Goal: Transaction & Acquisition: Book appointment/travel/reservation

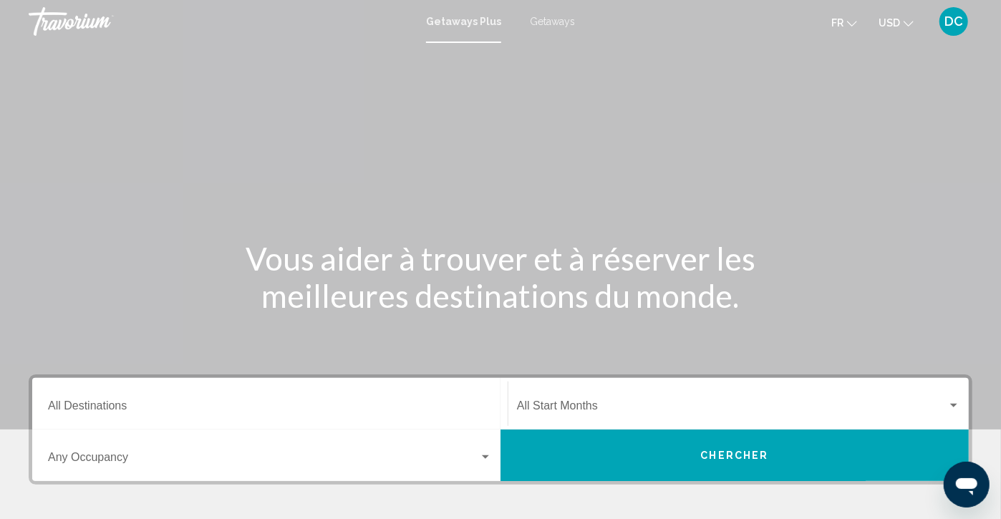
click at [548, 9] on div "Getaways Plus Getaways fr English Español Français Italiano Português русский U…" at bounding box center [500, 21] width 1001 height 30
click at [546, 16] on span "Getaways" at bounding box center [552, 21] width 45 height 11
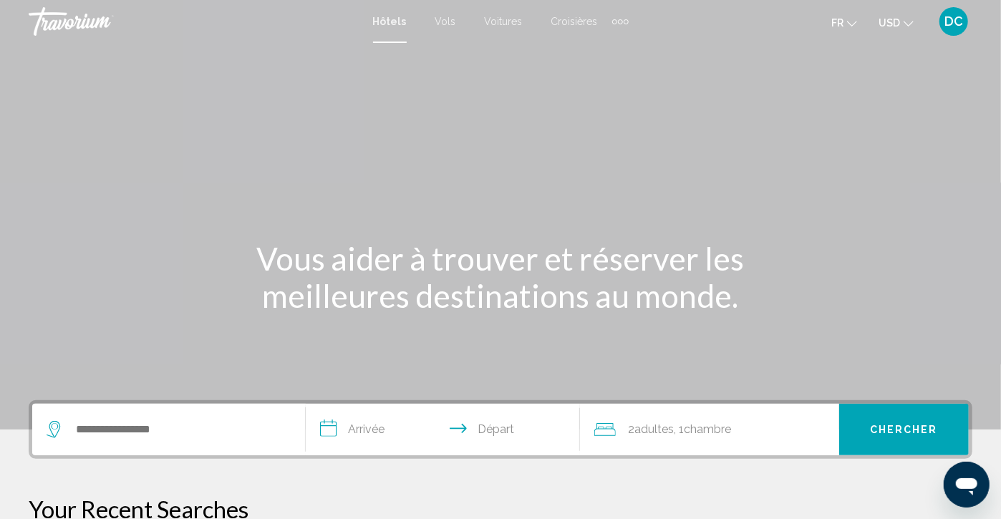
click at [179, 452] on div "Search widget" at bounding box center [169, 430] width 244 height 52
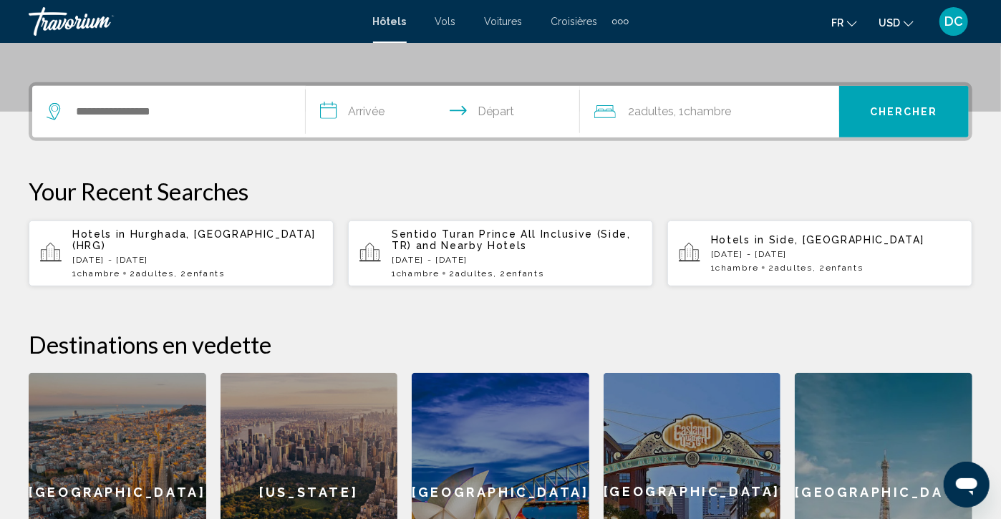
scroll to position [354, 0]
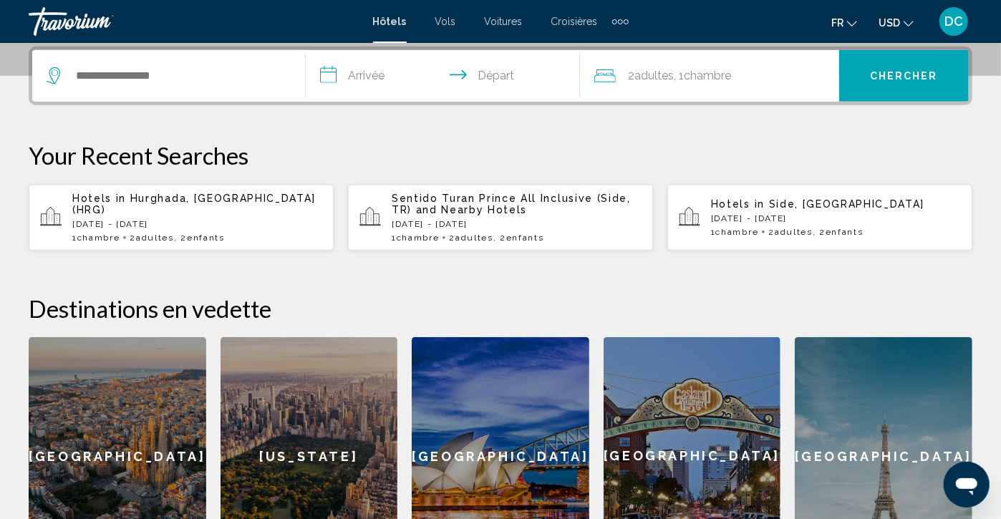
click at [212, 94] on div "Search widget" at bounding box center [169, 76] width 244 height 52
click at [216, 83] on input "Search widget" at bounding box center [178, 75] width 209 height 21
type input "***"
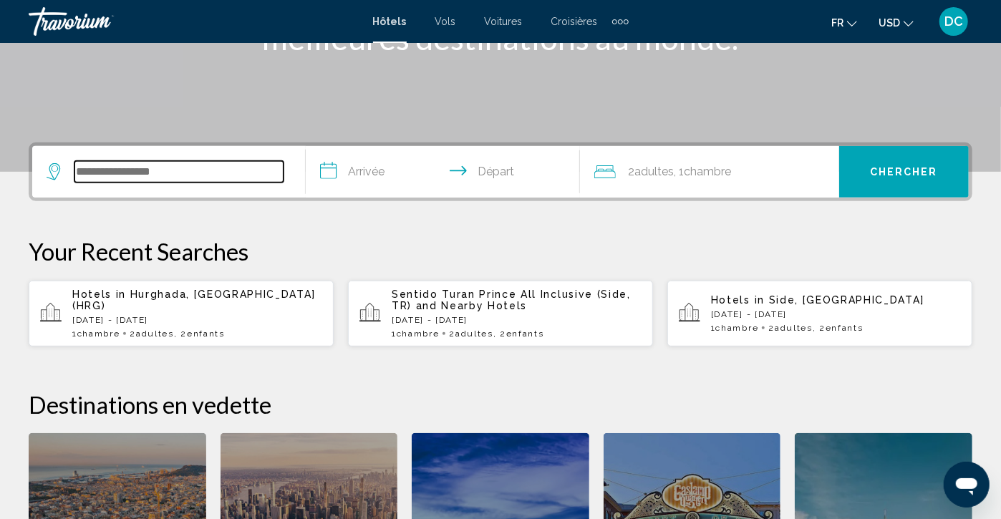
click at [211, 175] on input "Search widget" at bounding box center [178, 171] width 209 height 21
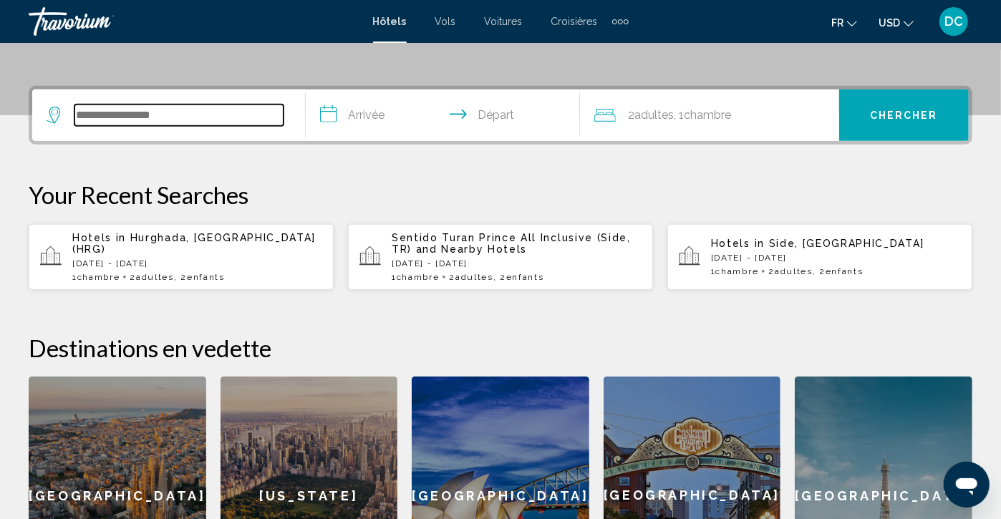
scroll to position [354, 0]
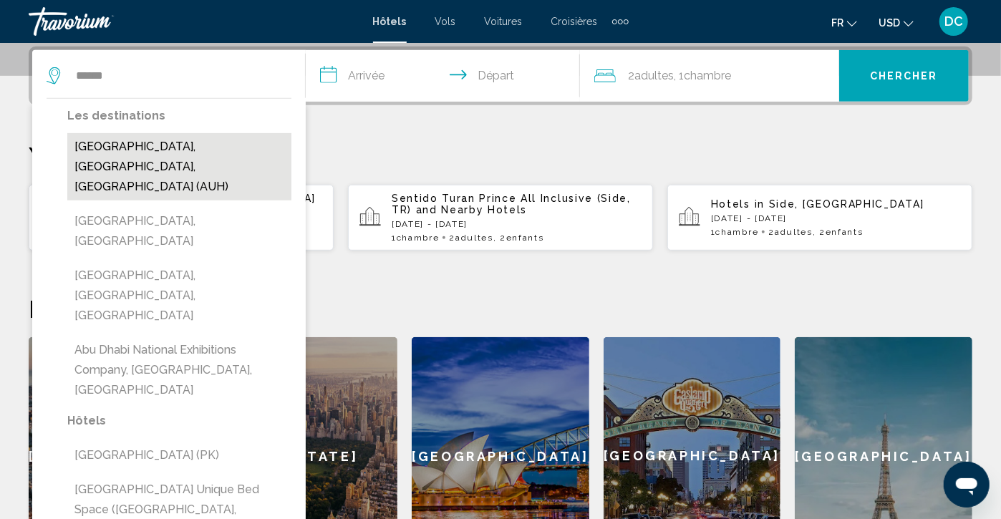
click at [175, 153] on button "[GEOGRAPHIC_DATA], [GEOGRAPHIC_DATA], [GEOGRAPHIC_DATA] (AUH)" at bounding box center [179, 166] width 224 height 67
type input "**********"
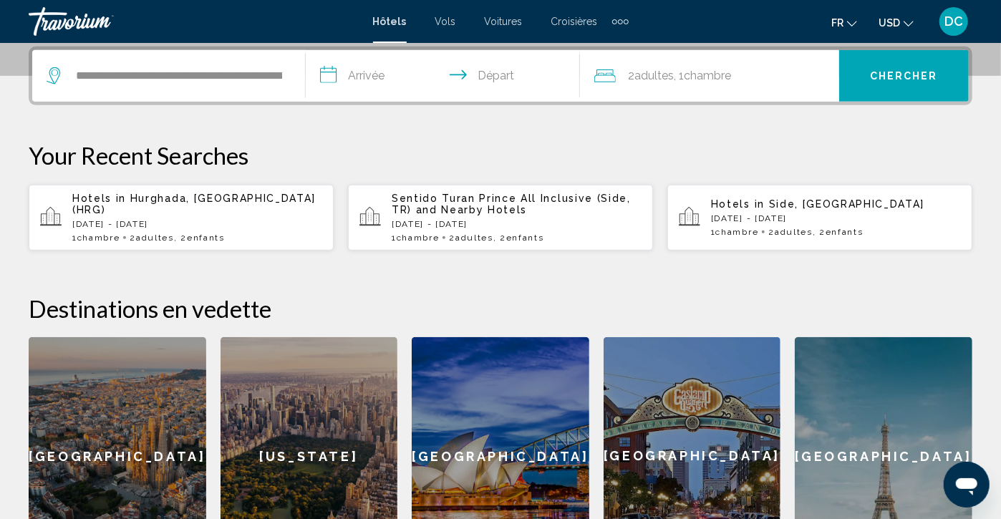
click at [465, 72] on input "**********" at bounding box center [445, 78] width 279 height 56
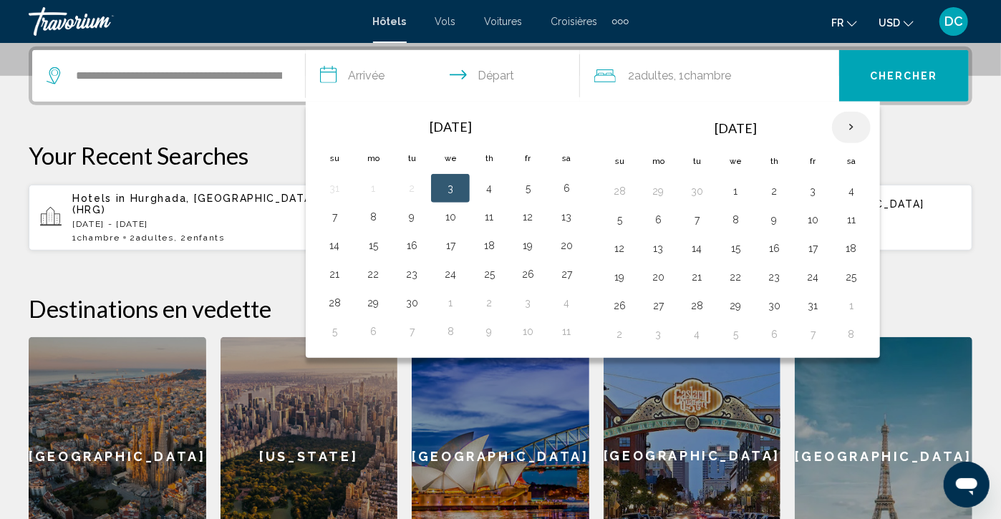
click at [871, 127] on th "Next month" at bounding box center [851, 128] width 39 height 32
click at [871, 128] on th "Next month" at bounding box center [851, 128] width 39 height 32
click at [871, 129] on th "Next month" at bounding box center [851, 128] width 39 height 32
click at [871, 130] on th "Next month" at bounding box center [851, 128] width 39 height 32
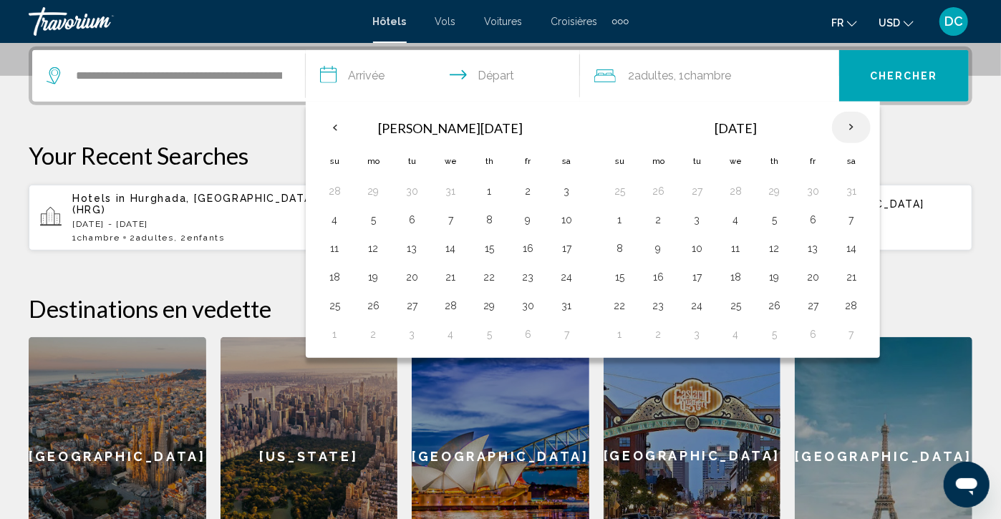
click at [871, 130] on th "Next month" at bounding box center [851, 128] width 39 height 32
click at [708, 225] on button "7" at bounding box center [696, 220] width 23 height 20
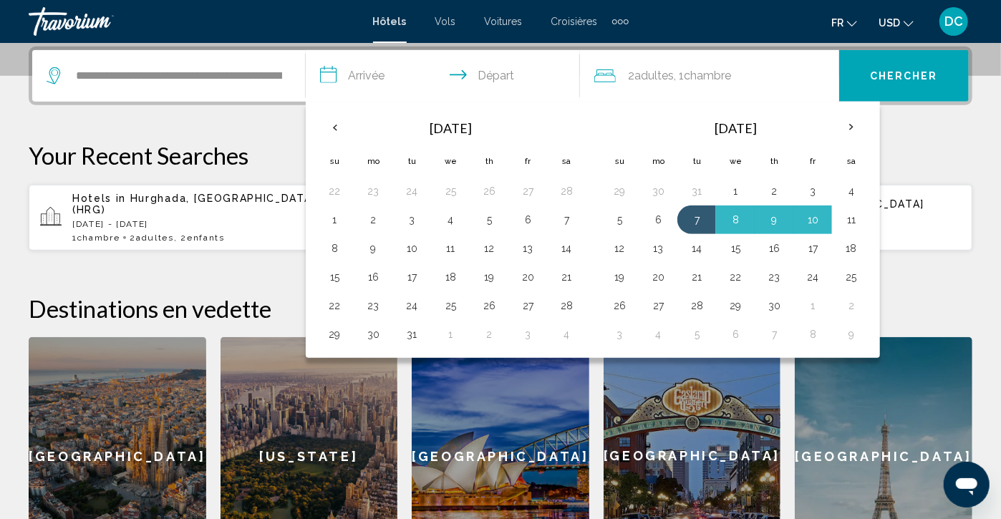
click at [863, 222] on button "11" at bounding box center [851, 220] width 23 height 20
type input "**********"
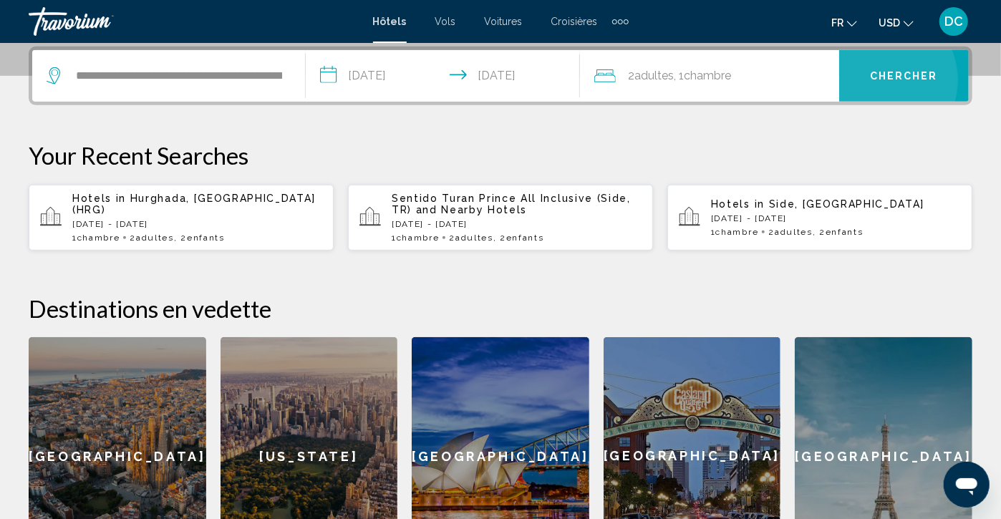
click at [892, 80] on span "Chercher" at bounding box center [904, 76] width 68 height 11
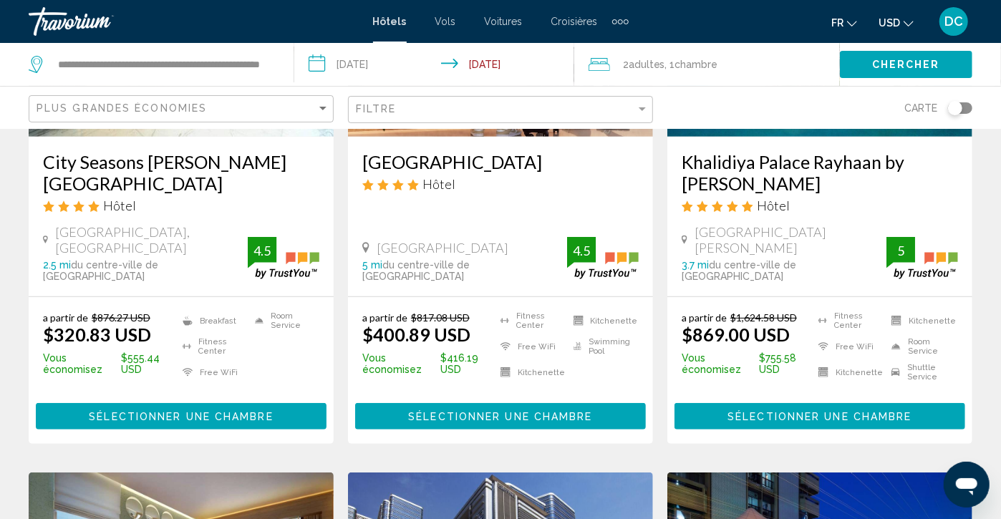
scroll to position [178, 0]
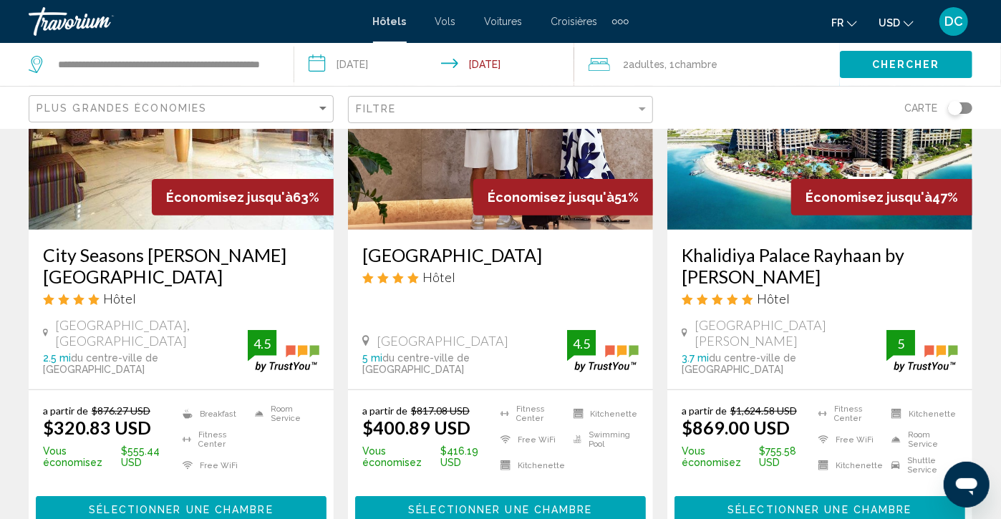
click at [902, 22] on button "USD USD ($) MXN (Mex$) CAD (Can$) GBP (£) EUR (€) AUD (A$) NZD (NZ$) CNY (CN¥)" at bounding box center [896, 22] width 35 height 21
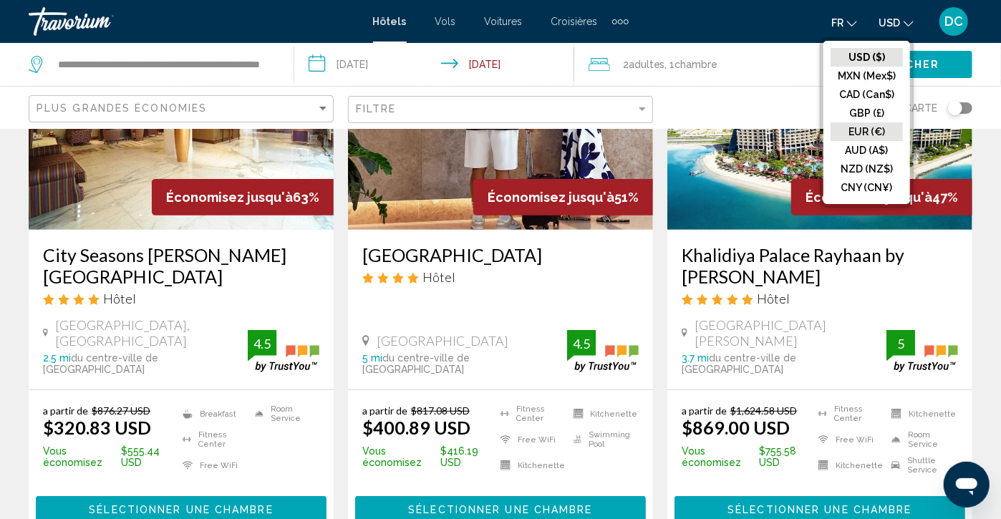
click at [846, 126] on button "EUR (€)" at bounding box center [867, 131] width 72 height 19
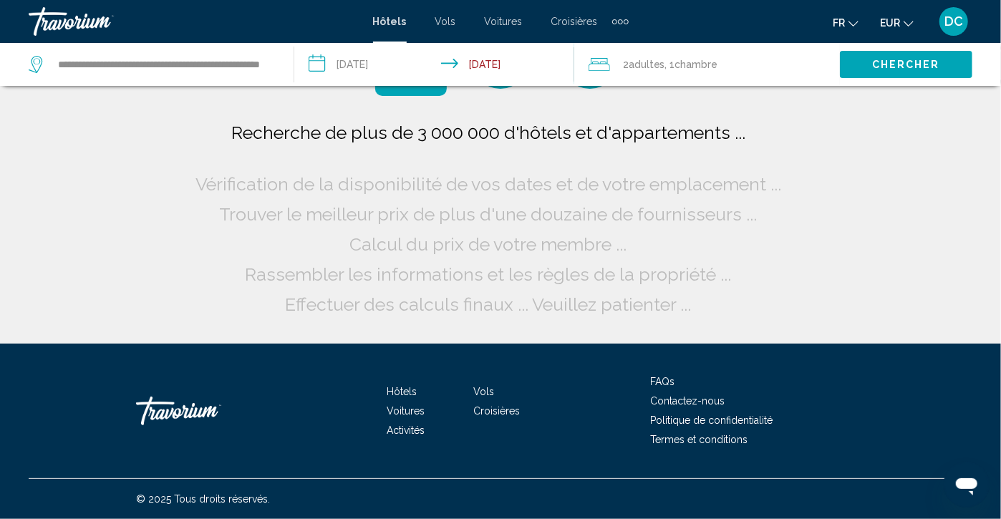
scroll to position [0, 0]
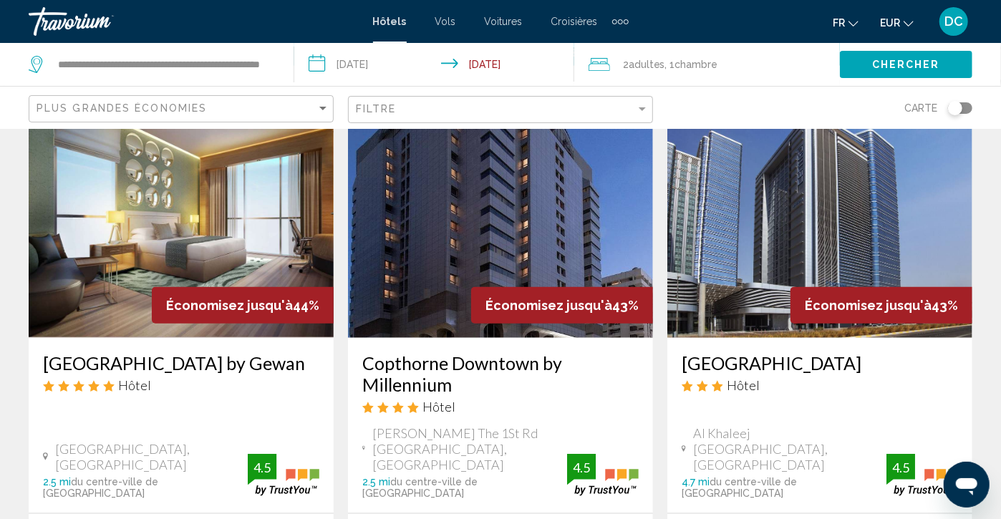
scroll to position [715, 0]
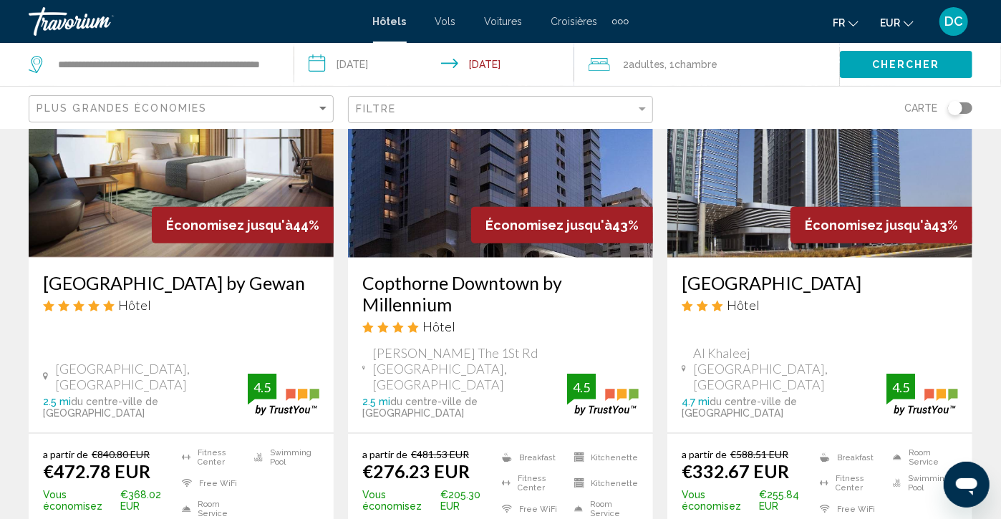
click at [249, 140] on img "Main content" at bounding box center [181, 143] width 305 height 229
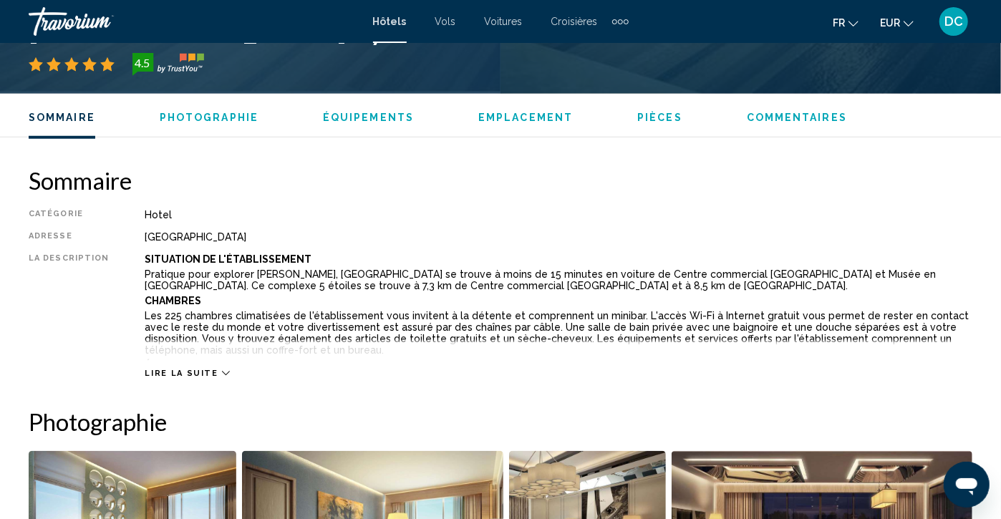
scroll to position [626, 0]
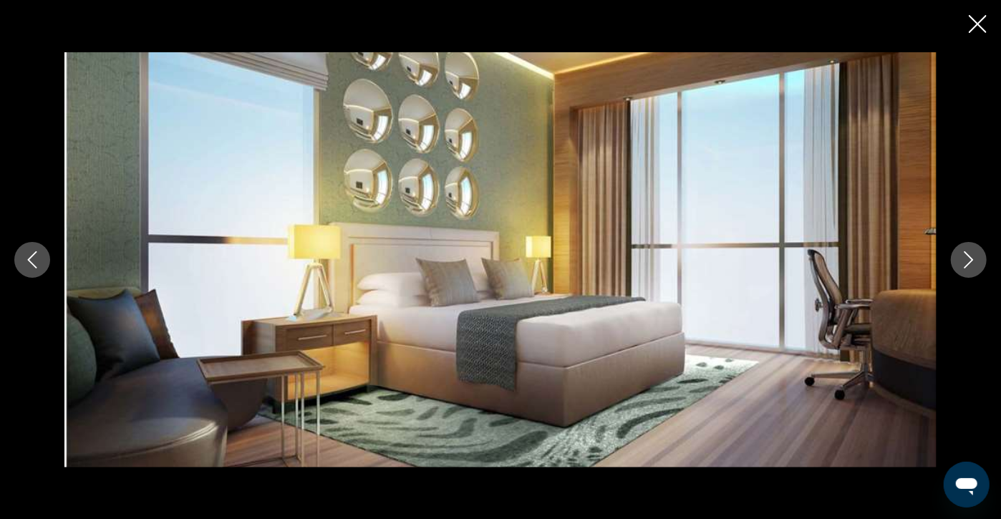
click at [969, 248] on button "Next image" at bounding box center [969, 260] width 36 height 36
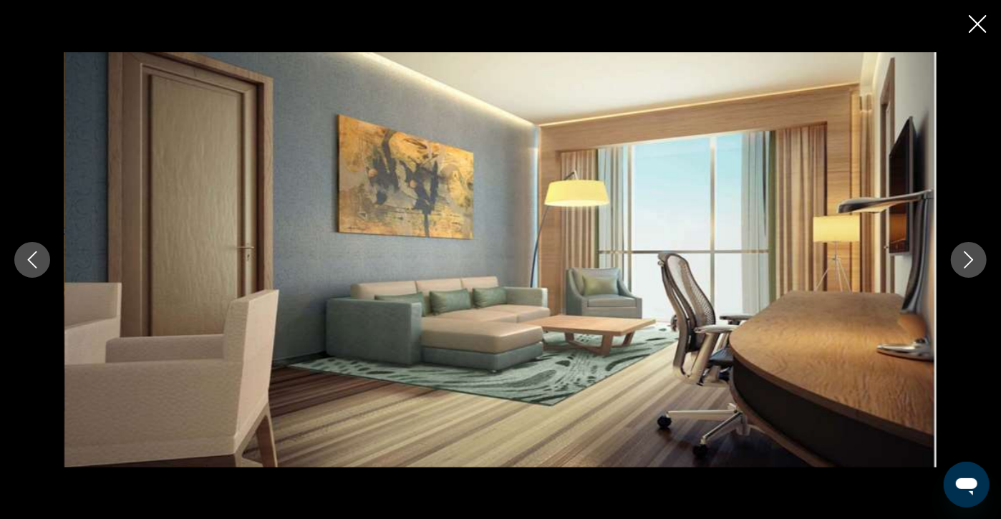
click at [969, 248] on button "Next image" at bounding box center [969, 260] width 36 height 36
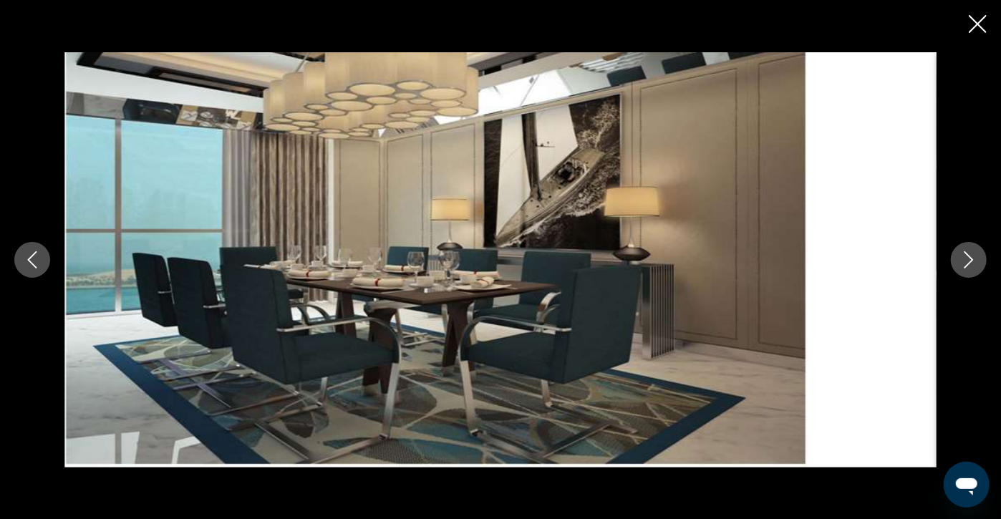
click at [969, 248] on button "Next image" at bounding box center [969, 260] width 36 height 36
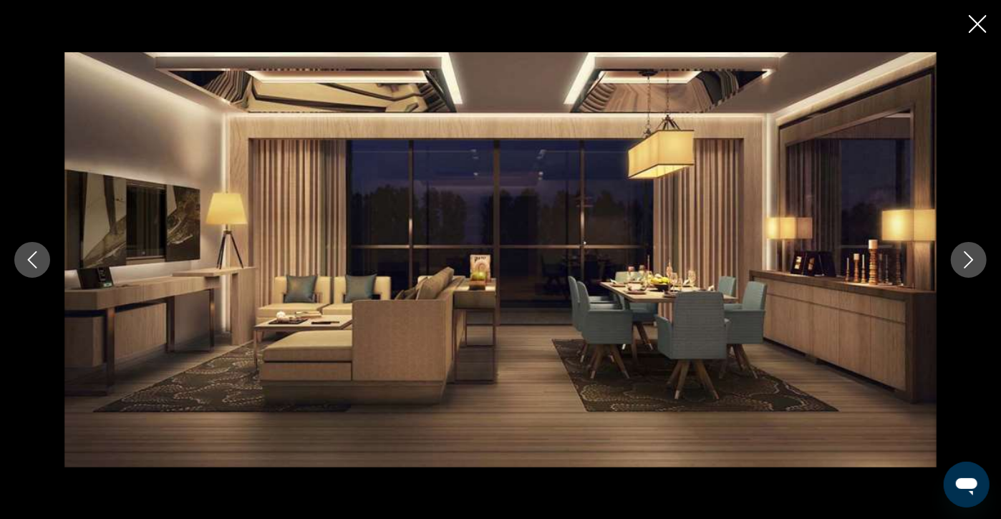
click at [968, 245] on button "Next image" at bounding box center [969, 260] width 36 height 36
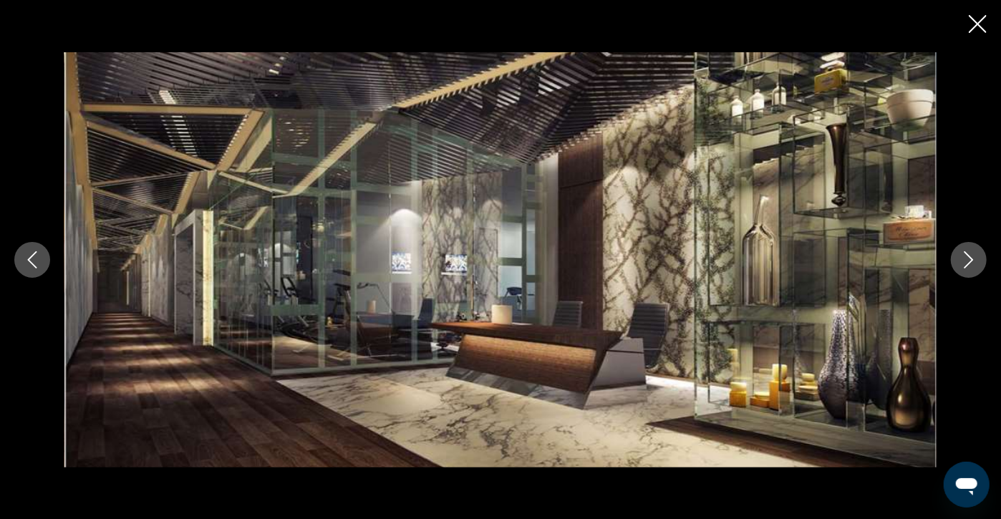
click at [968, 245] on button "Next image" at bounding box center [969, 260] width 36 height 36
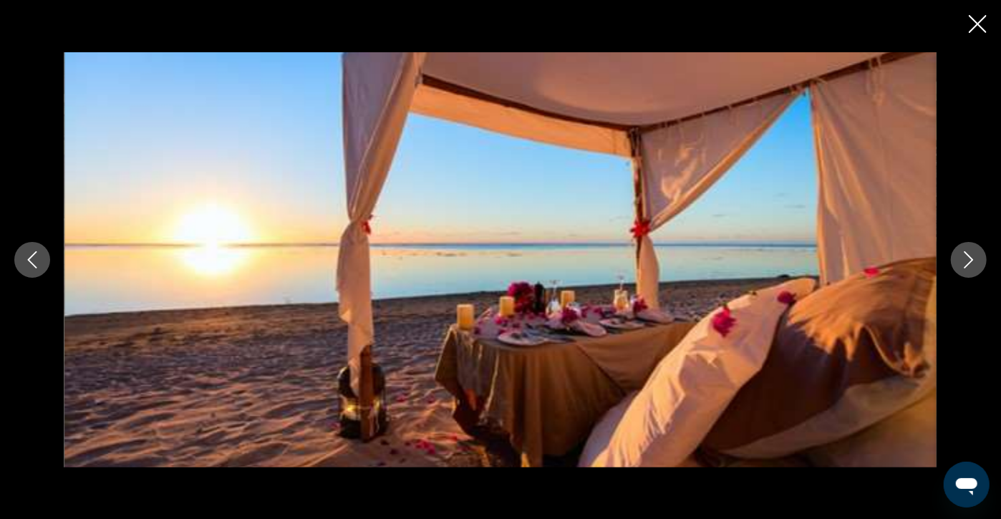
click at [968, 245] on button "Next image" at bounding box center [969, 260] width 36 height 36
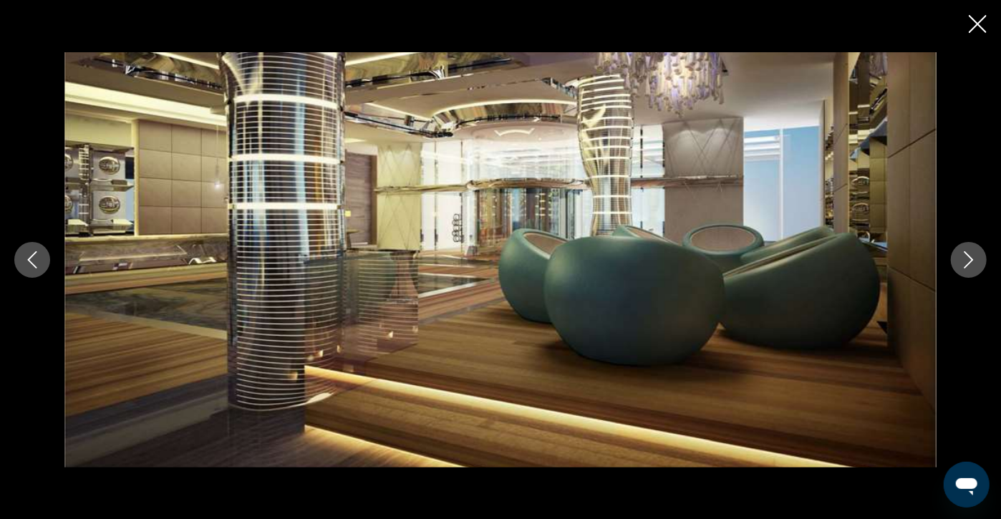
click at [968, 245] on button "Next image" at bounding box center [969, 260] width 36 height 36
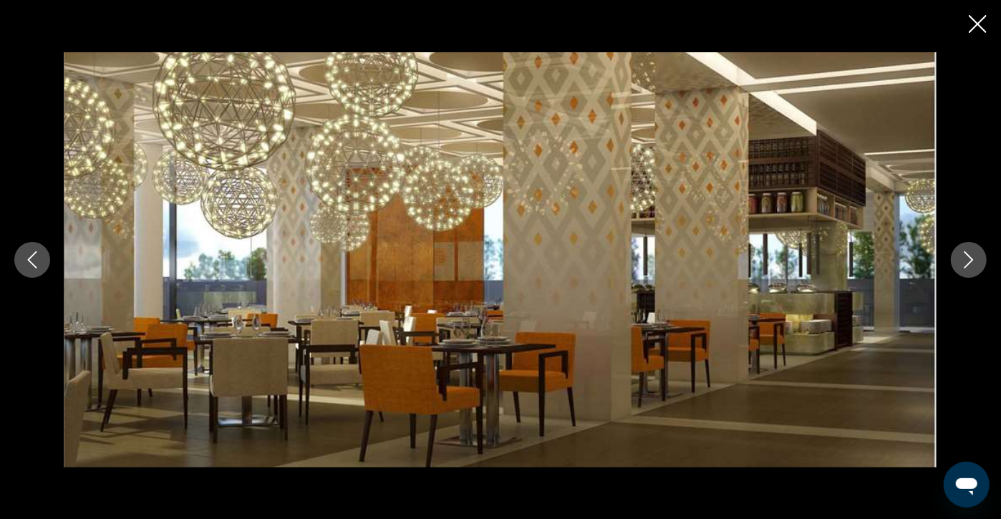
click at [968, 245] on button "Next image" at bounding box center [969, 260] width 36 height 36
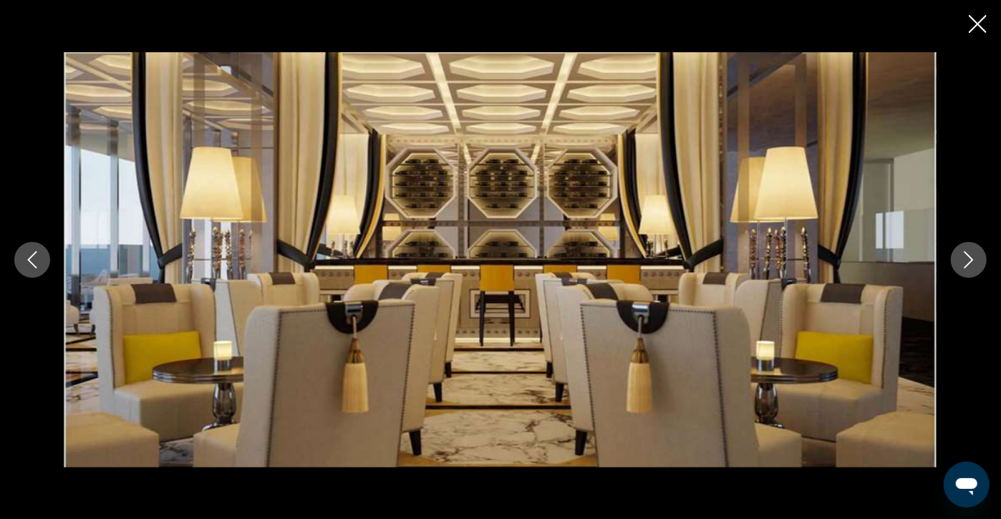
click at [968, 245] on button "Next image" at bounding box center [969, 260] width 36 height 36
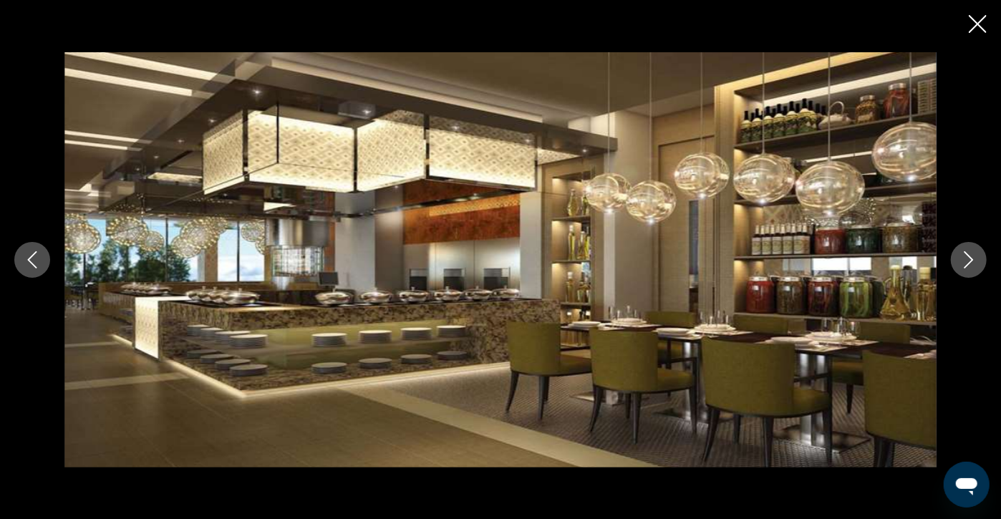
click at [968, 245] on button "Next image" at bounding box center [969, 260] width 36 height 36
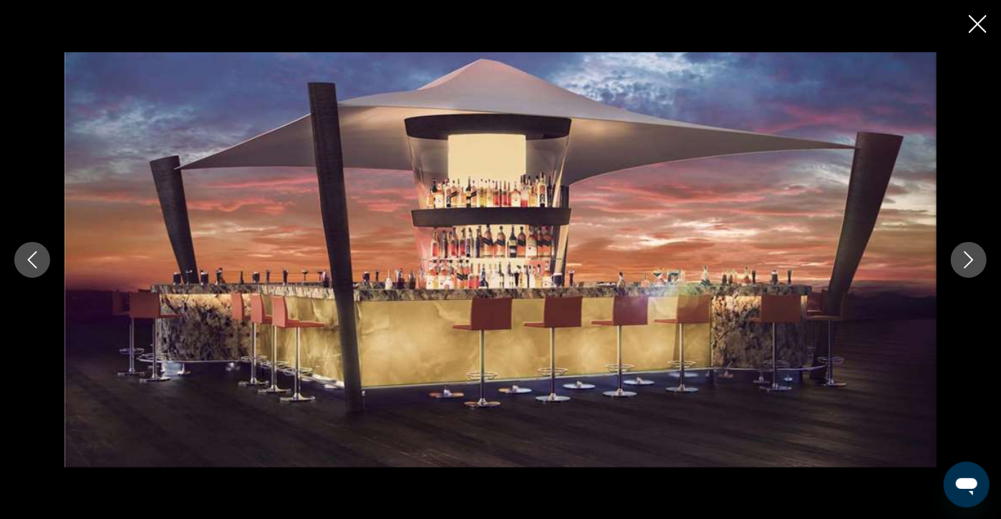
click at [968, 245] on button "Next image" at bounding box center [969, 260] width 36 height 36
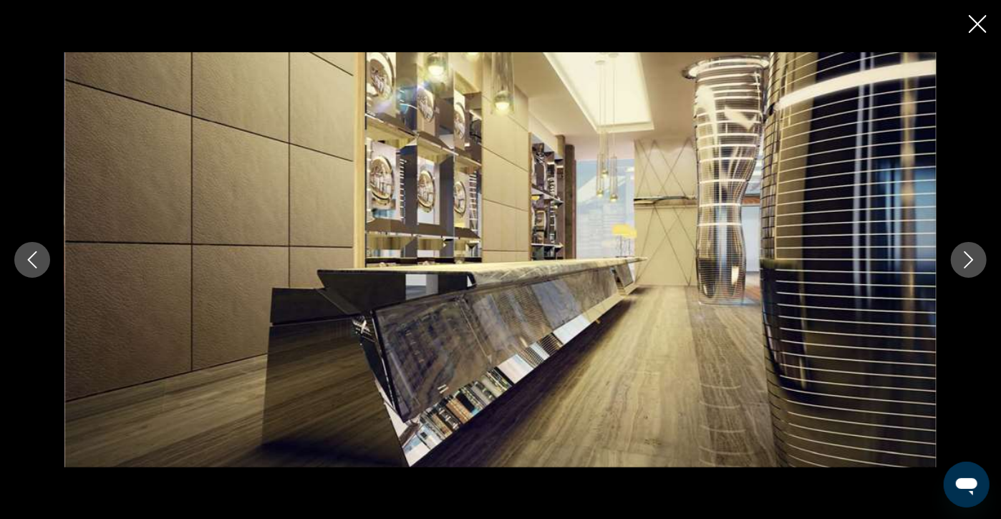
click at [968, 245] on button "Next image" at bounding box center [969, 260] width 36 height 36
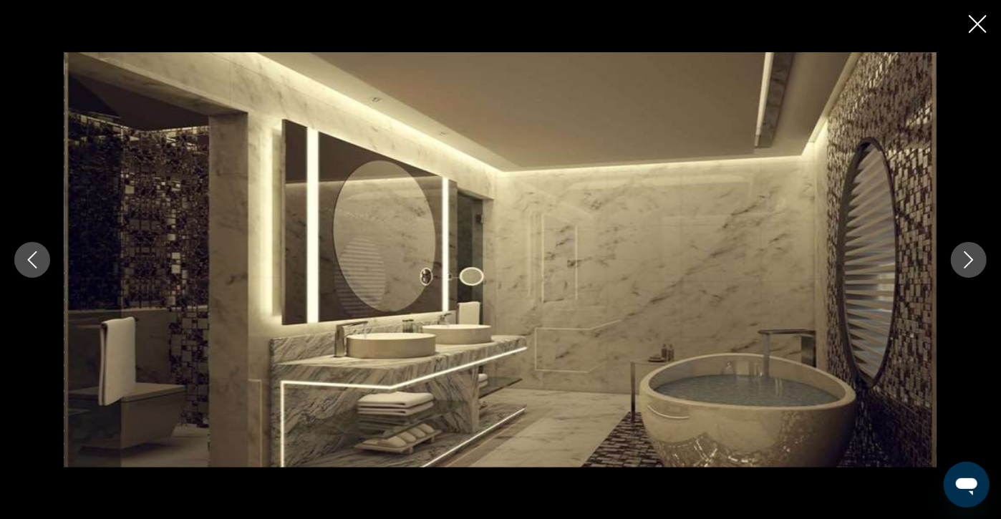
click at [968, 245] on button "Next image" at bounding box center [969, 260] width 36 height 36
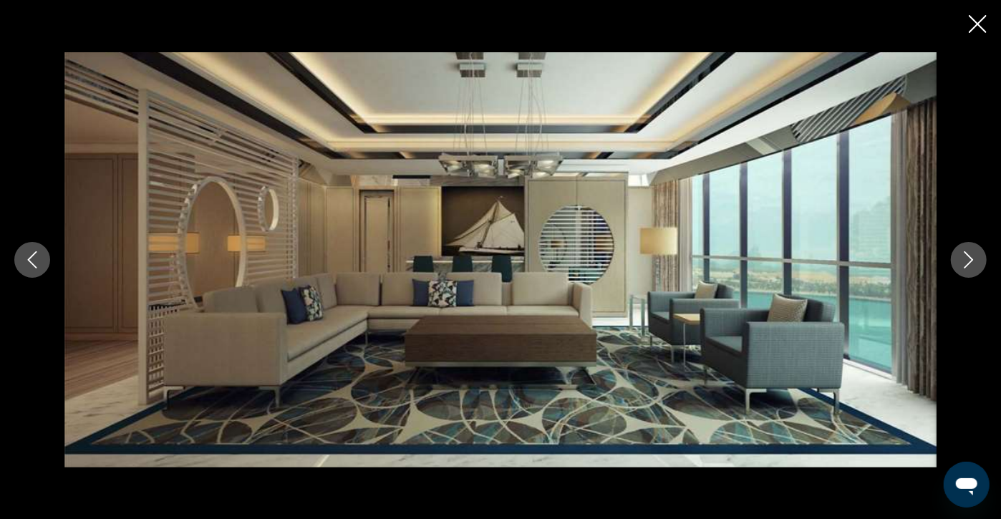
click at [968, 245] on button "Next image" at bounding box center [969, 260] width 36 height 36
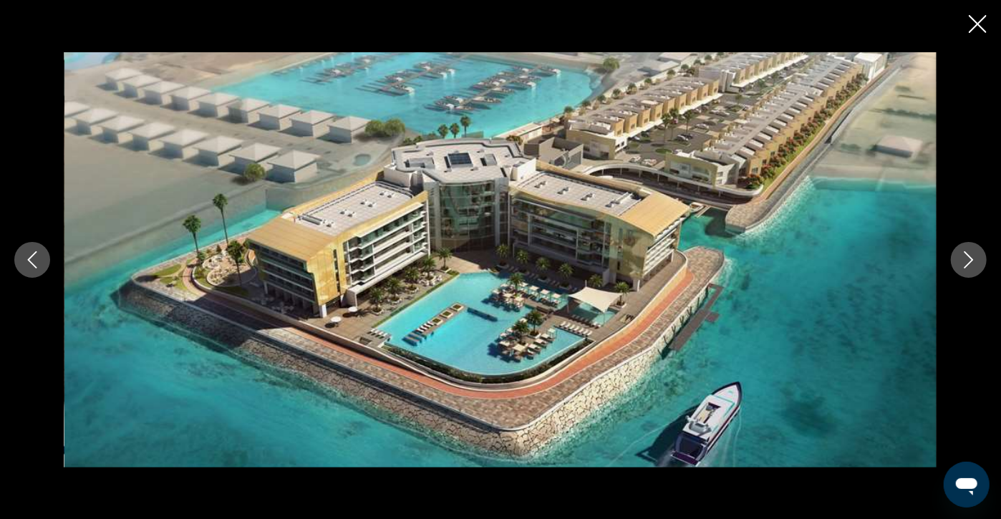
click at [968, 245] on button "Next image" at bounding box center [969, 260] width 36 height 36
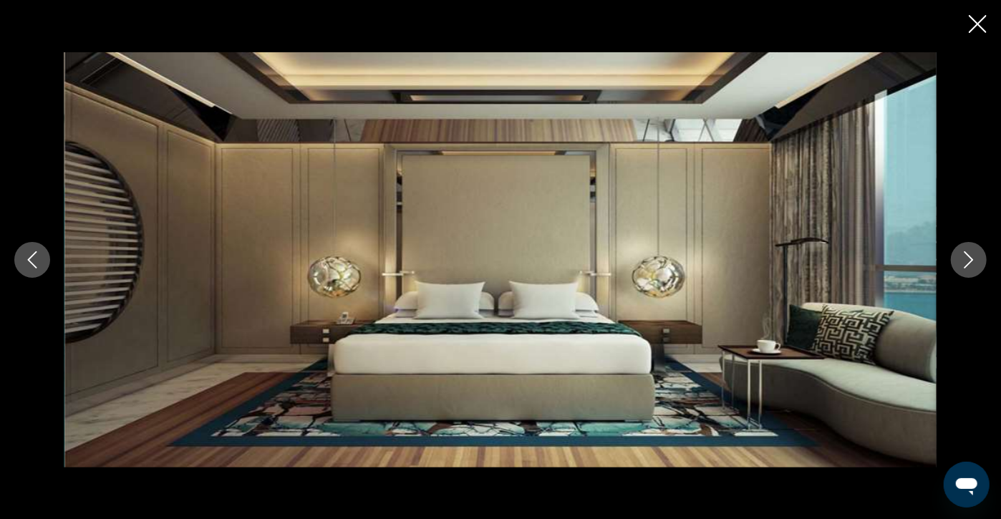
click at [39, 246] on button "Previous image" at bounding box center [32, 260] width 36 height 36
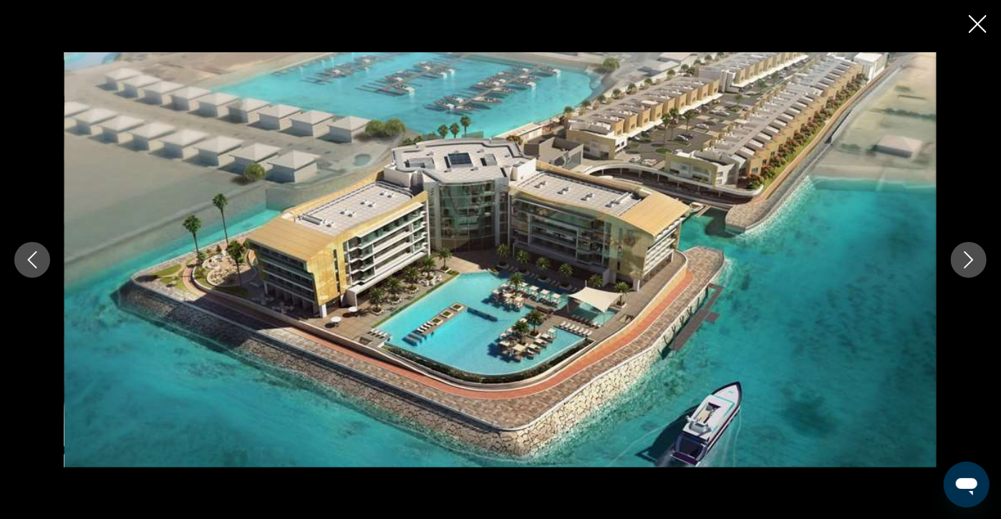
click at [966, 256] on icon "Next image" at bounding box center [968, 259] width 17 height 17
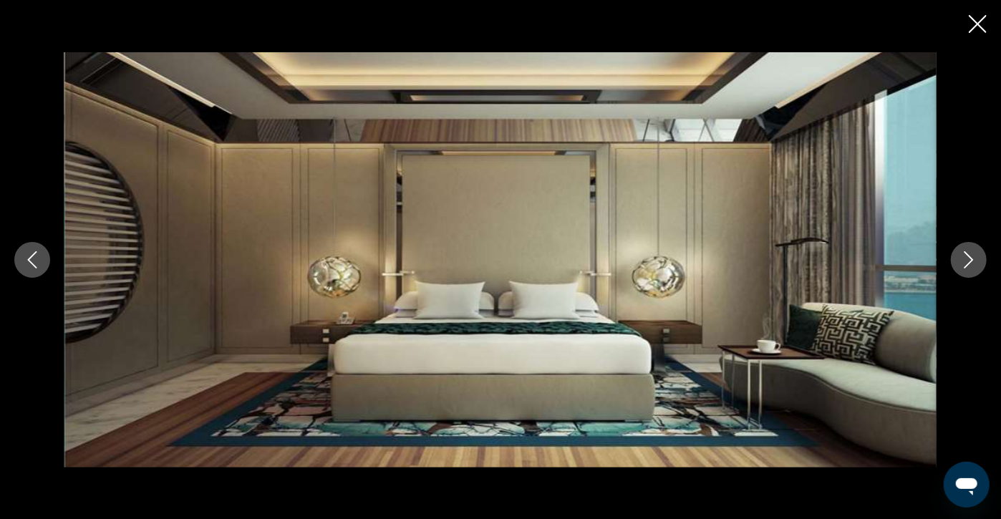
click at [966, 256] on icon "Next image" at bounding box center [968, 259] width 17 height 17
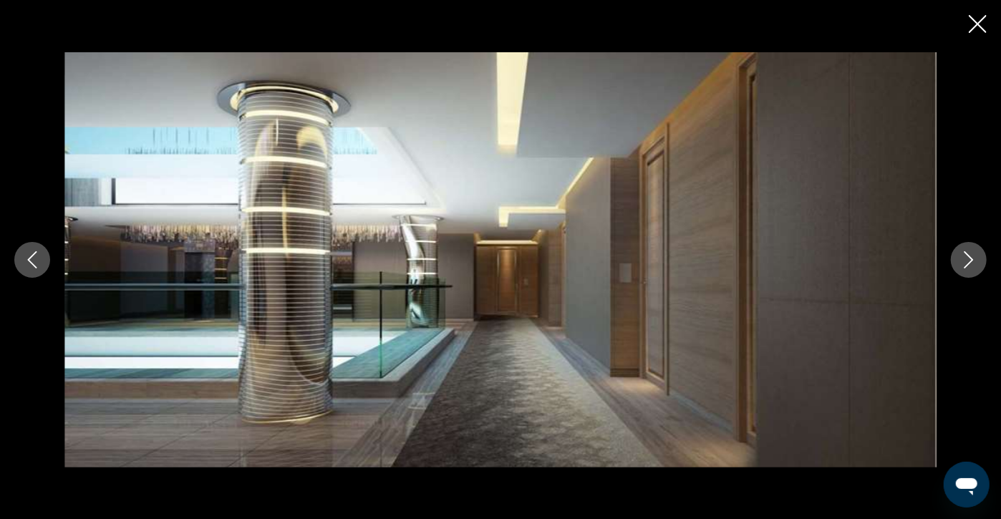
click at [966, 256] on icon "Next image" at bounding box center [968, 259] width 17 height 17
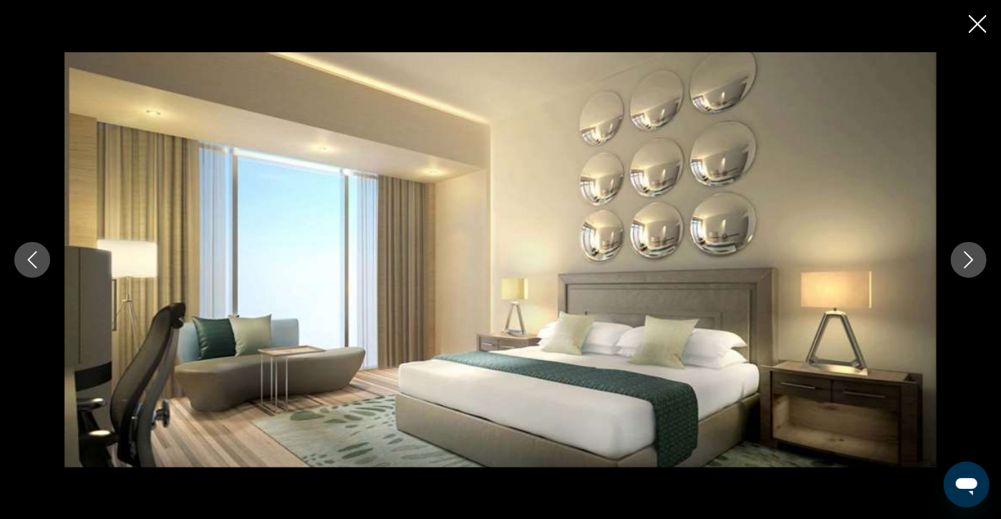
click at [966, 256] on icon "Next image" at bounding box center [968, 259] width 17 height 17
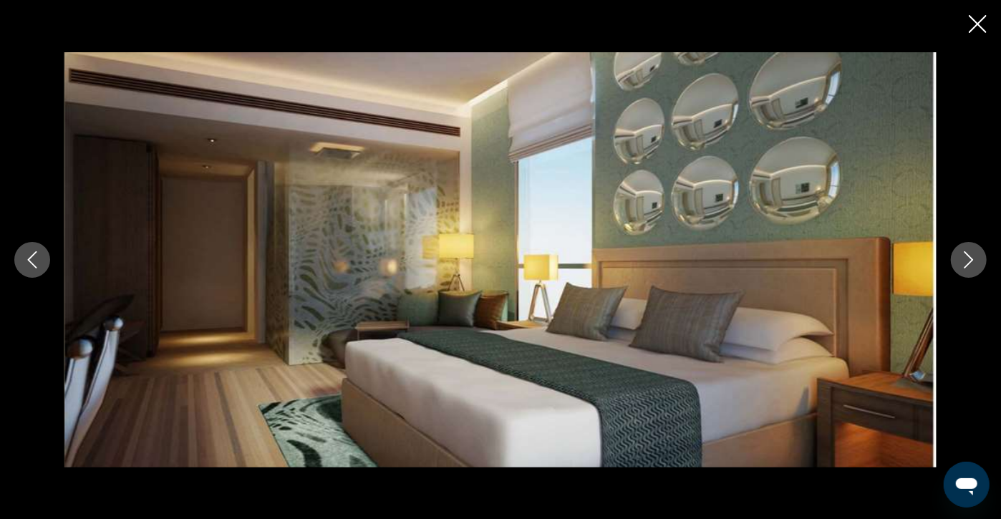
click at [966, 256] on icon "Next image" at bounding box center [968, 259] width 17 height 17
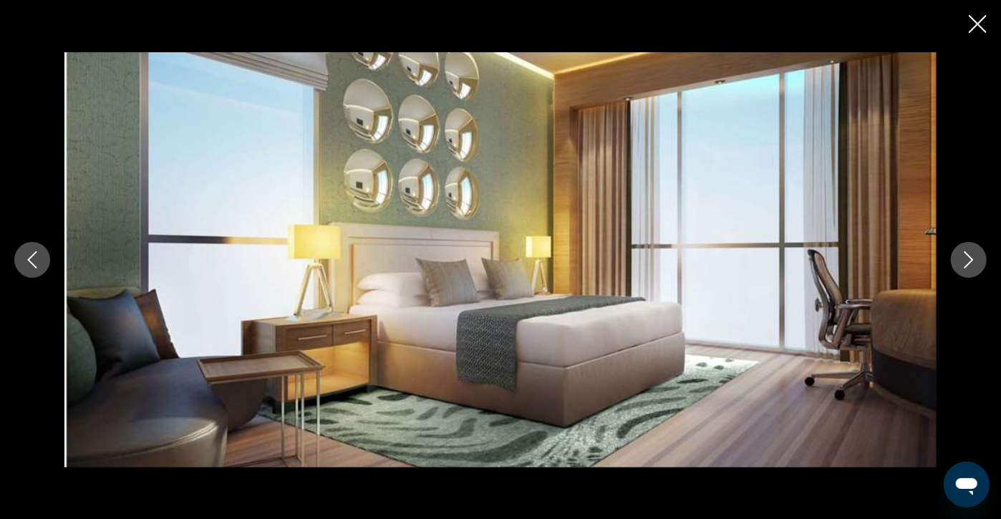
click at [966, 256] on icon "Next image" at bounding box center [968, 259] width 17 height 17
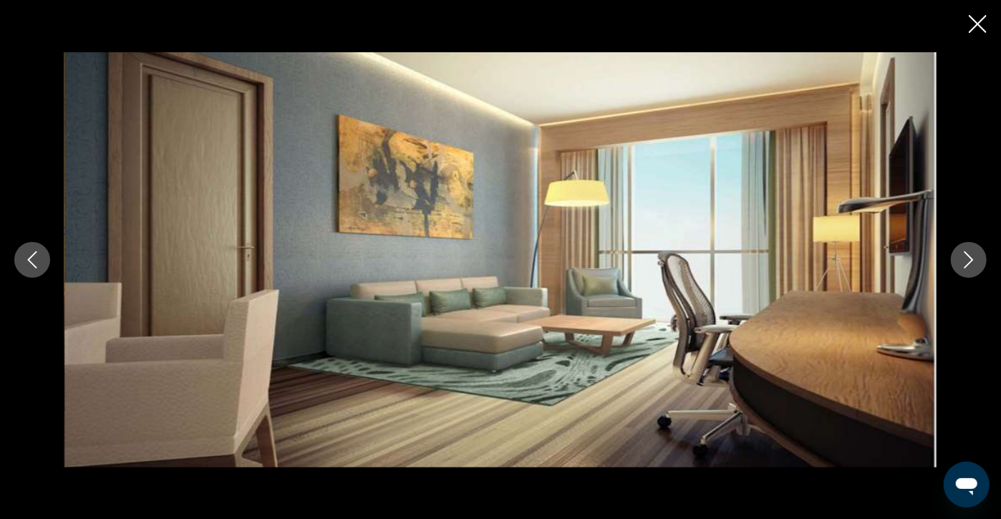
click at [971, 21] on icon "Close slideshow" at bounding box center [978, 24] width 18 height 18
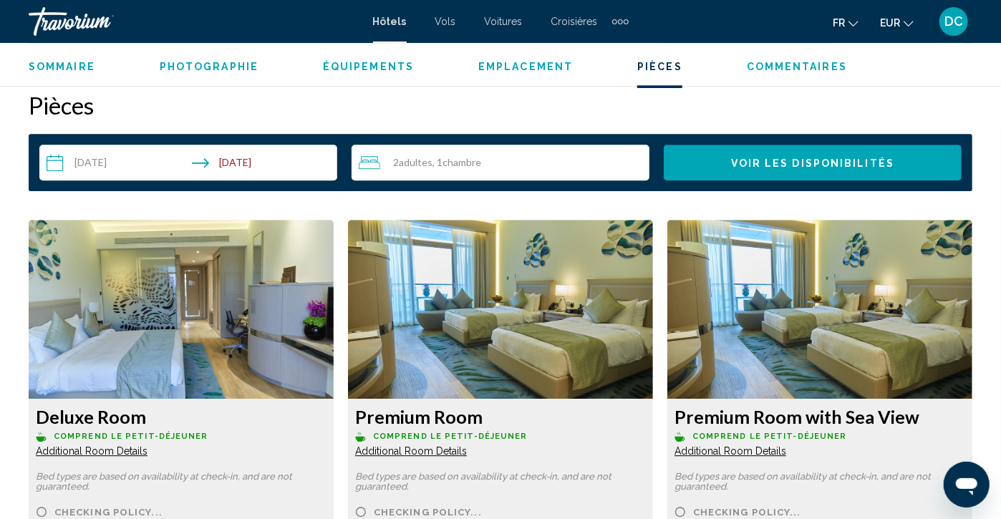
scroll to position [1969, 0]
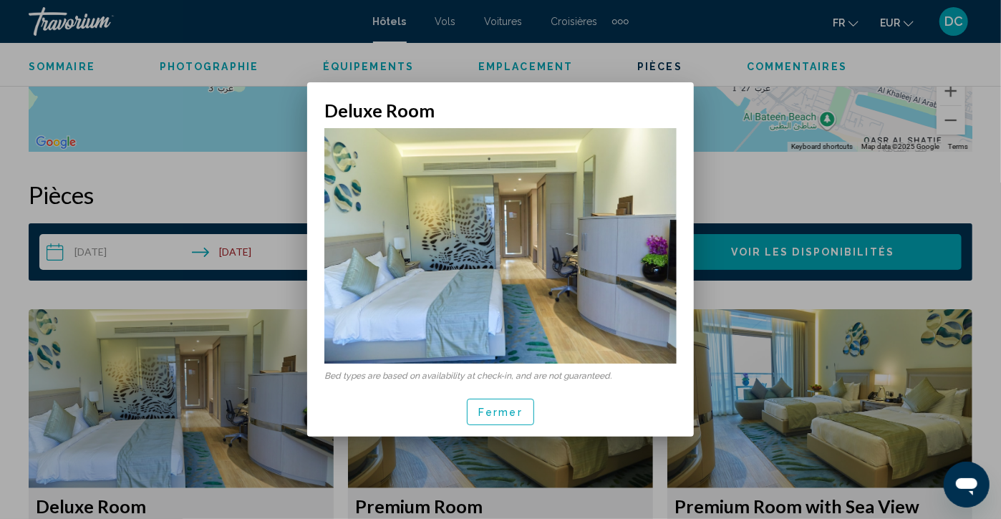
click at [208, 229] on div at bounding box center [500, 259] width 1001 height 519
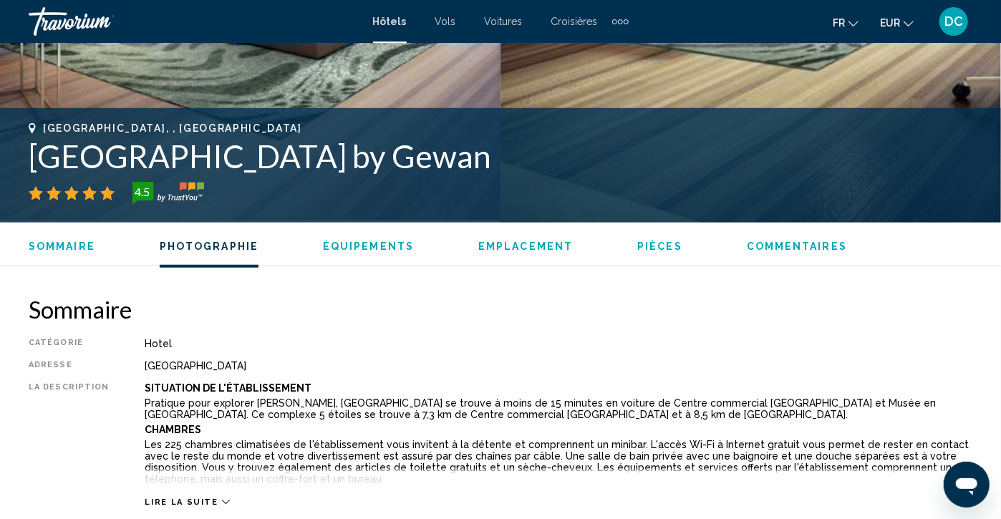
scroll to position [352, 0]
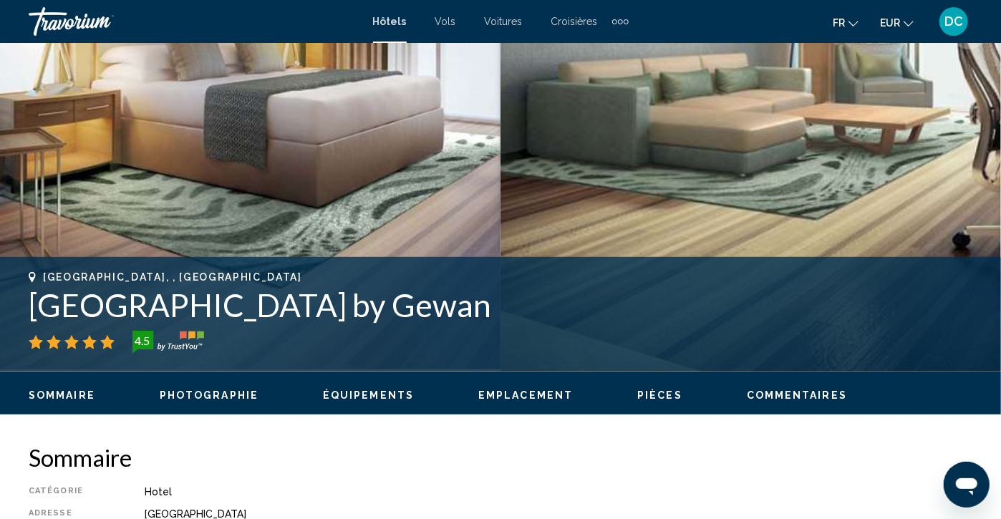
drag, startPoint x: 39, startPoint y: 57, endPoint x: 551, endPoint y: 52, distance: 512.0
click at [551, 286] on h1 "[GEOGRAPHIC_DATA] by Gewan" at bounding box center [501, 304] width 944 height 37
copy h1 "oyal M Hotel [GEOGRAPHIC_DATA] by Gewan"
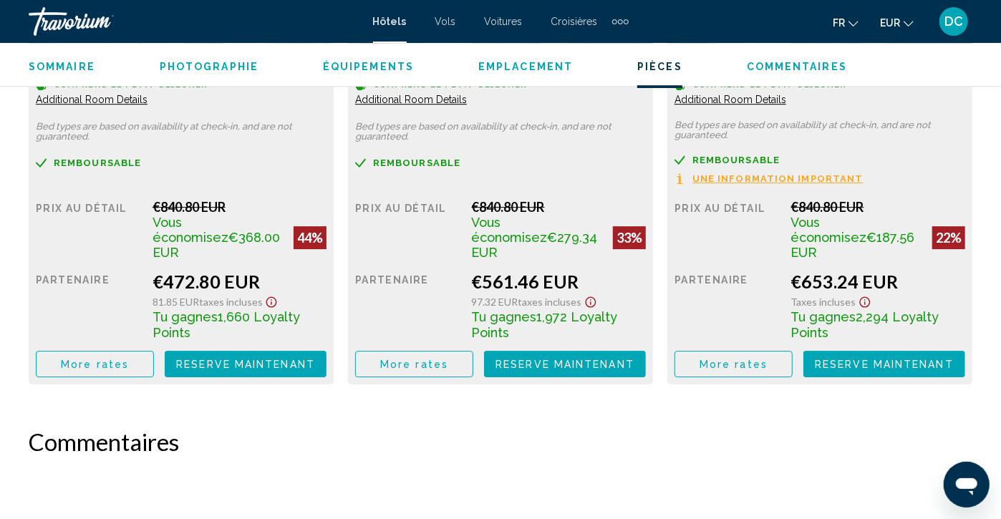
scroll to position [1963, 0]
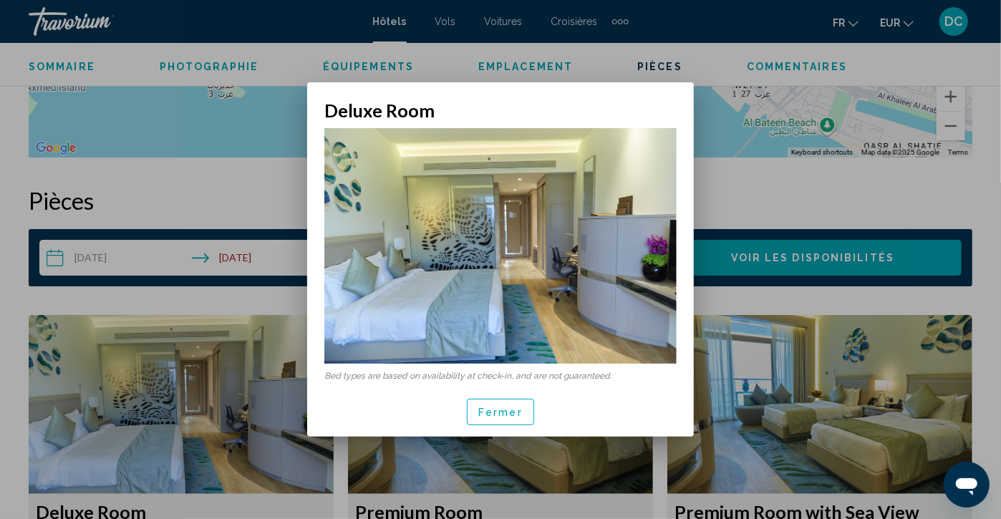
scroll to position [0, 0]
click at [122, 294] on div at bounding box center [500, 259] width 1001 height 519
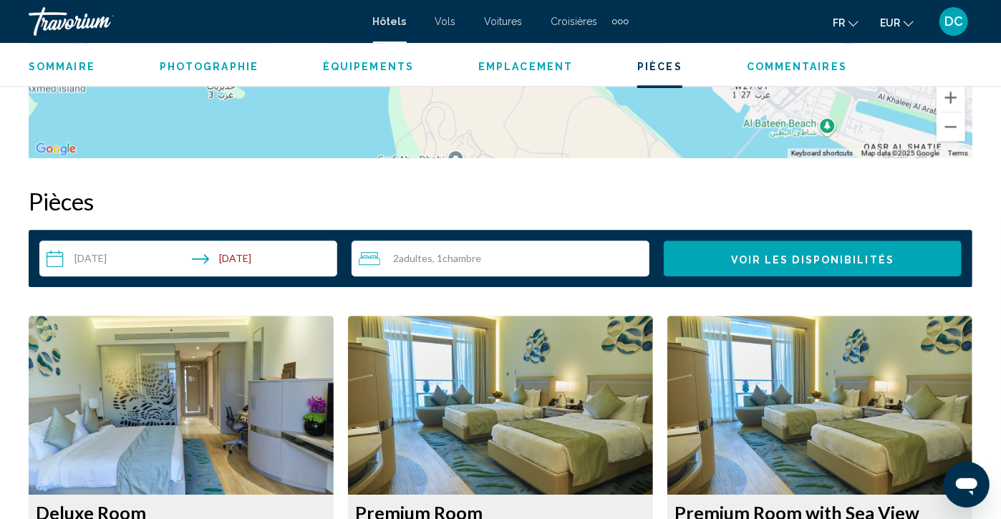
click at [172, 316] on img "Main content" at bounding box center [181, 405] width 305 height 179
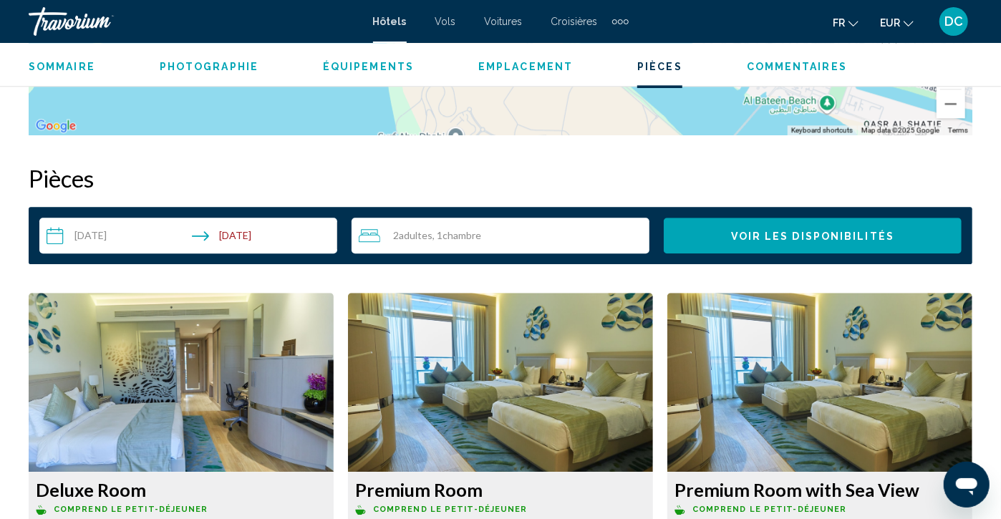
scroll to position [1963, 0]
